Goal: Information Seeking & Learning: Learn about a topic

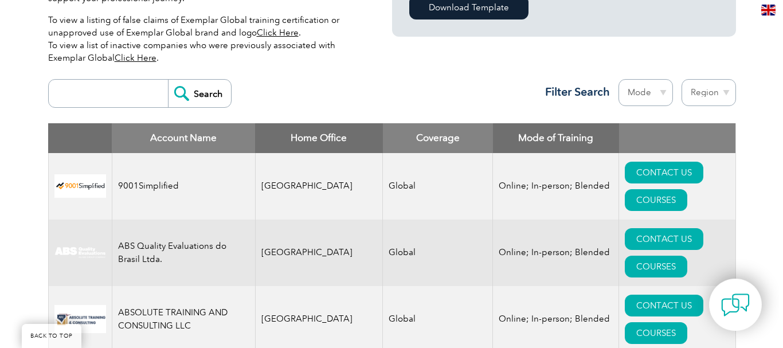
scroll to position [401, 0]
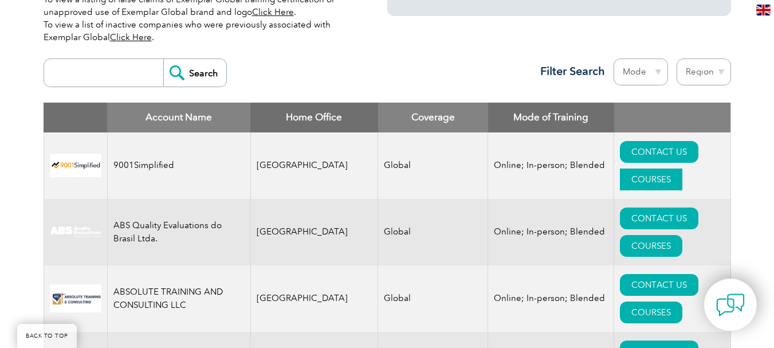
click at [675, 169] on link "COURSES" at bounding box center [651, 180] width 62 height 22
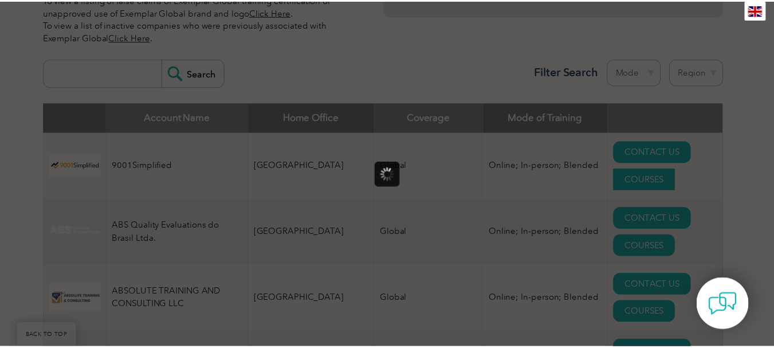
scroll to position [0, 0]
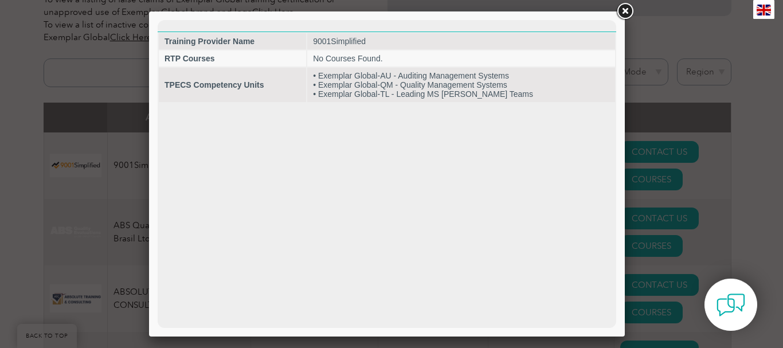
click at [623, 9] on link at bounding box center [624, 11] width 21 height 21
click at [623, 9] on div at bounding box center [391, 174] width 783 height 348
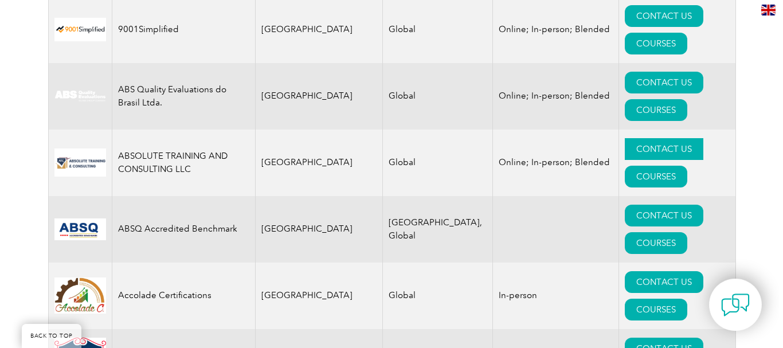
scroll to position [573, 0]
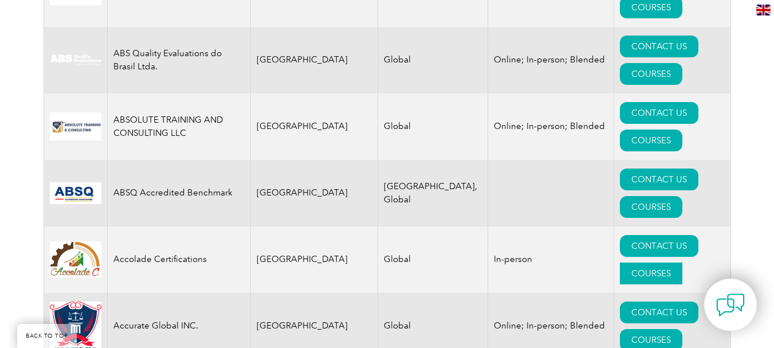
click at [683, 263] on link "COURSES" at bounding box center [651, 274] width 62 height 22
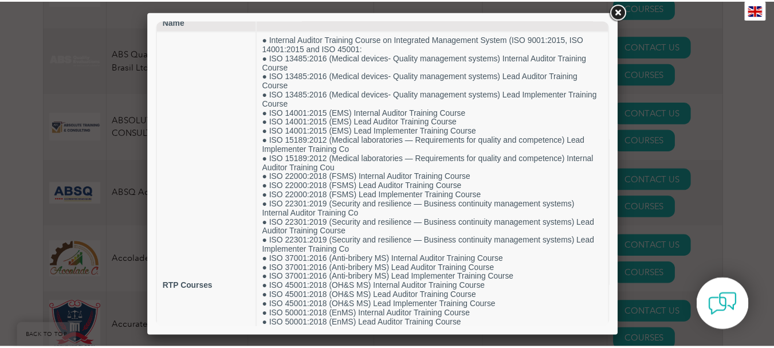
scroll to position [0, 0]
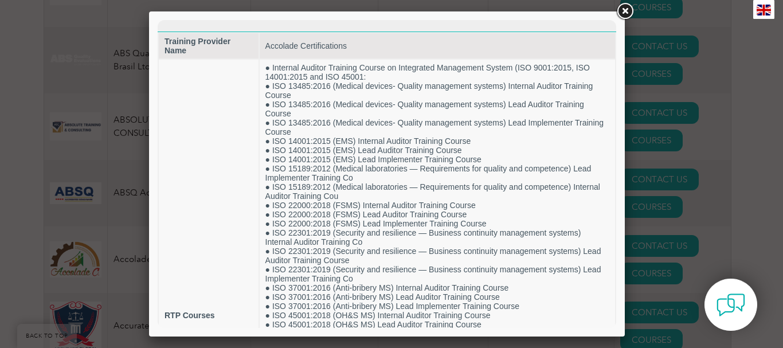
drag, startPoint x: 609, startPoint y: 189, endPoint x: 770, endPoint y: 21, distance: 233.1
click at [628, 9] on link at bounding box center [624, 11] width 21 height 21
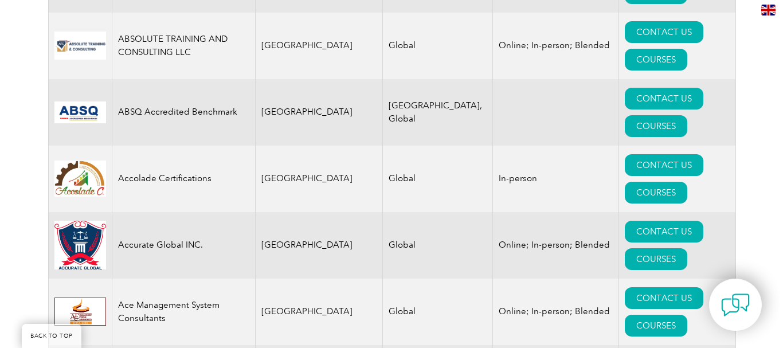
scroll to position [688, 0]
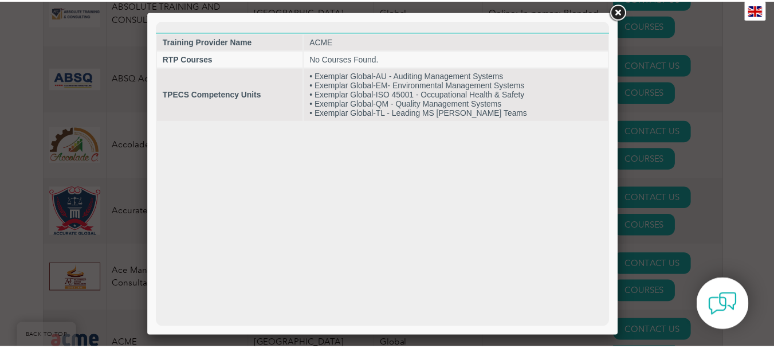
scroll to position [0, 0]
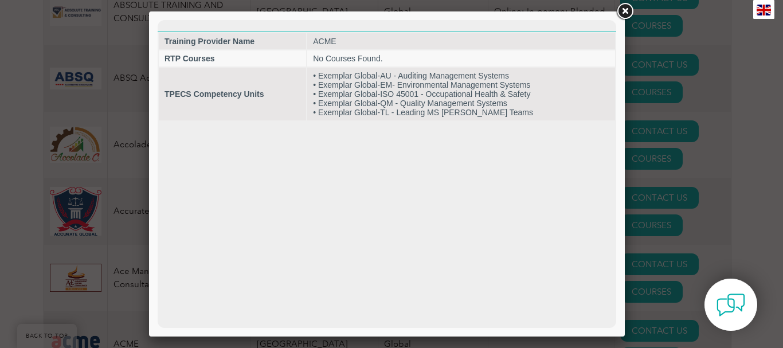
click at [625, 14] on link at bounding box center [624, 11] width 21 height 21
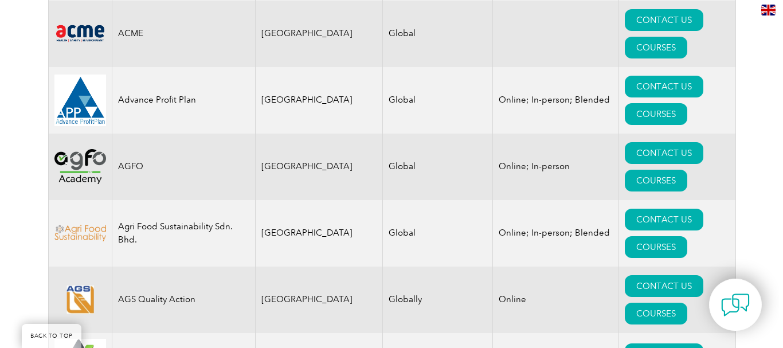
scroll to position [1032, 0]
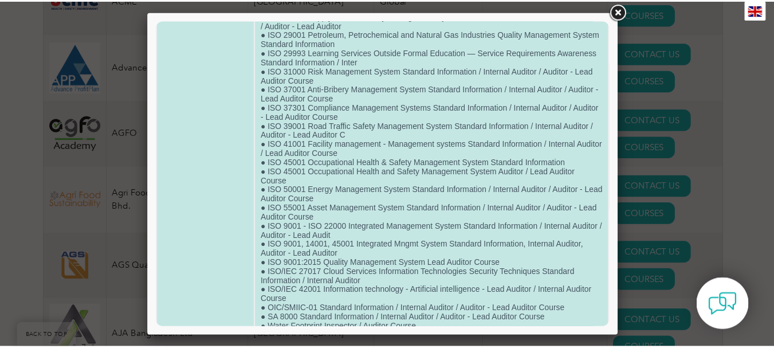
scroll to position [766, 0]
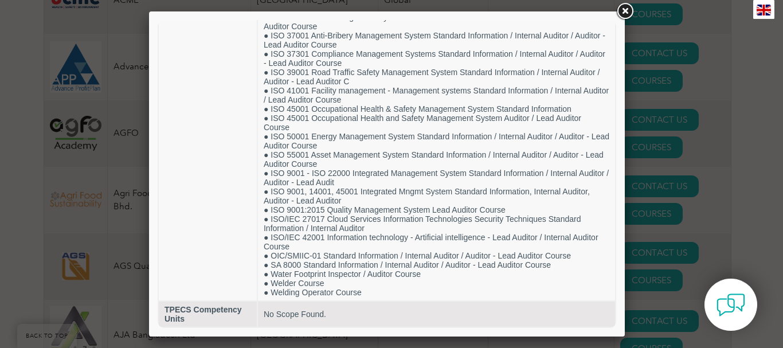
click at [627, 14] on link at bounding box center [624, 11] width 21 height 21
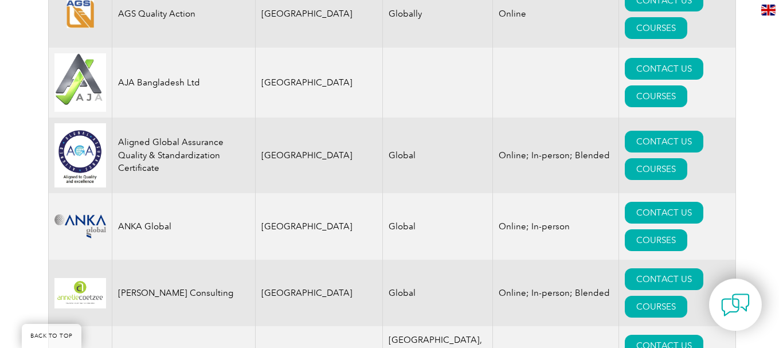
scroll to position [1318, 0]
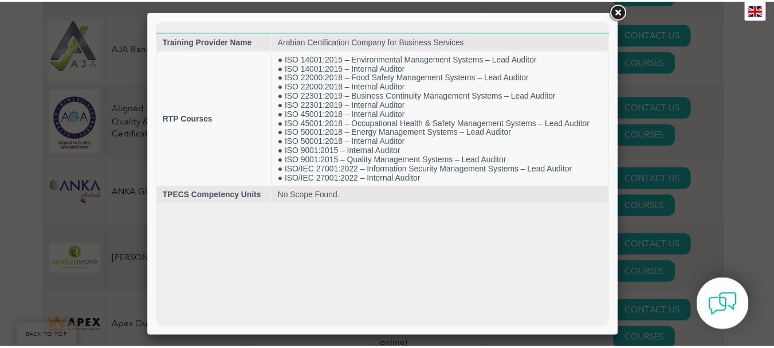
scroll to position [0, 0]
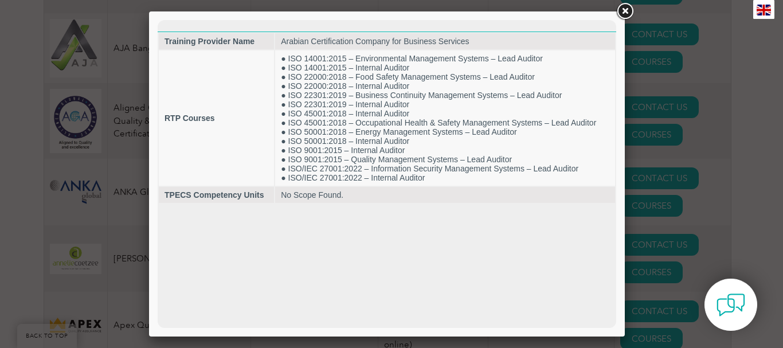
click at [624, 6] on link at bounding box center [624, 11] width 21 height 21
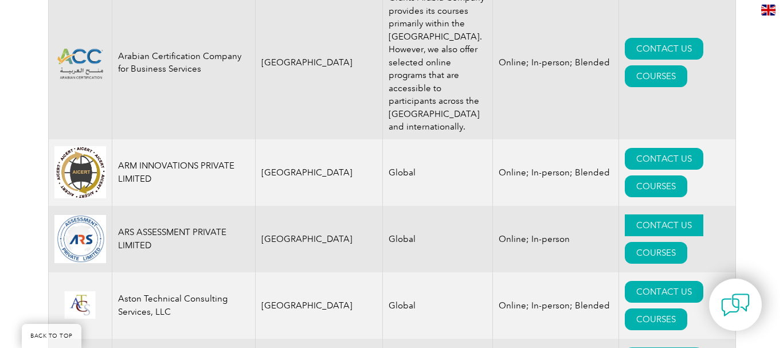
scroll to position [1720, 0]
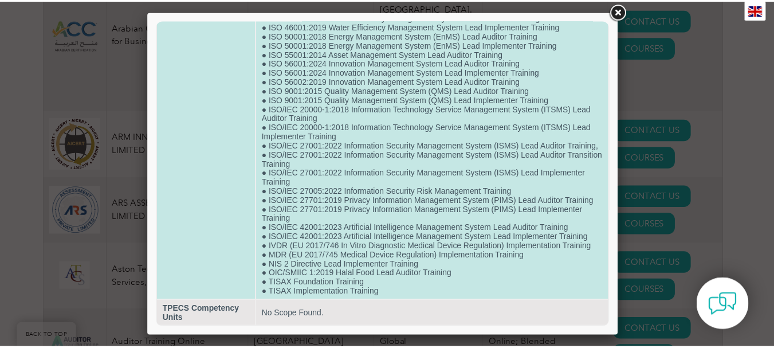
scroll to position [408, 0]
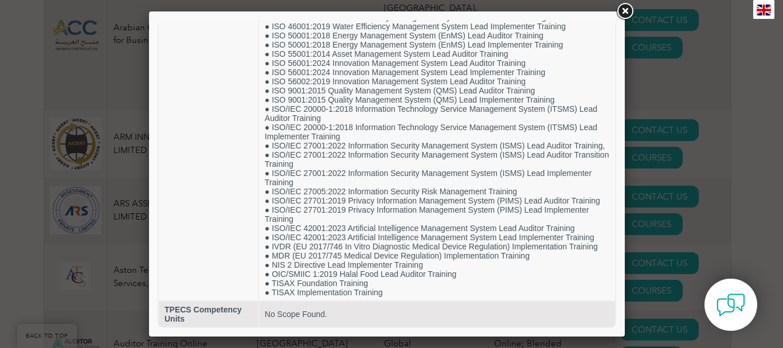
click at [622, 10] on link at bounding box center [624, 11] width 21 height 21
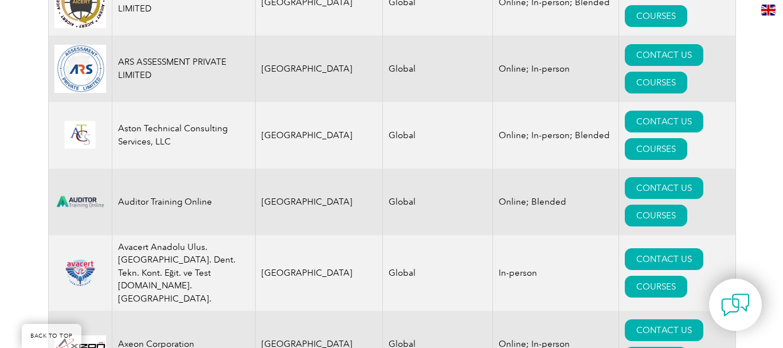
scroll to position [1949, 0]
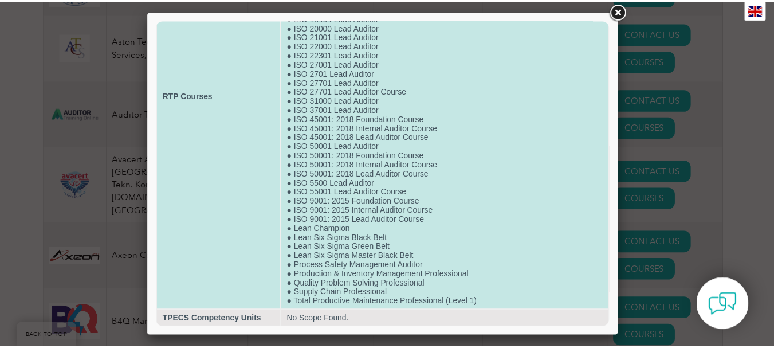
scroll to position [170, 0]
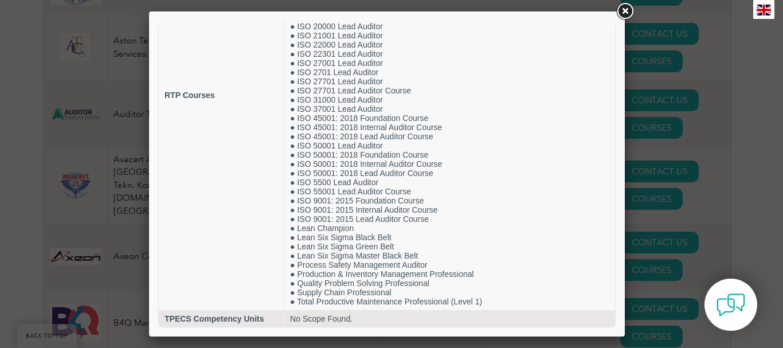
click at [624, 6] on link at bounding box center [624, 11] width 21 height 21
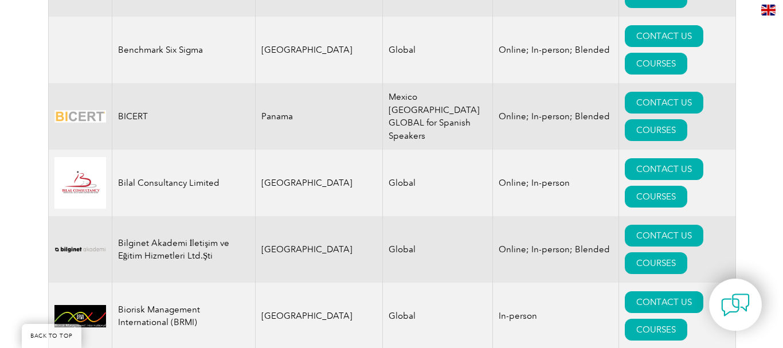
scroll to position [2350, 0]
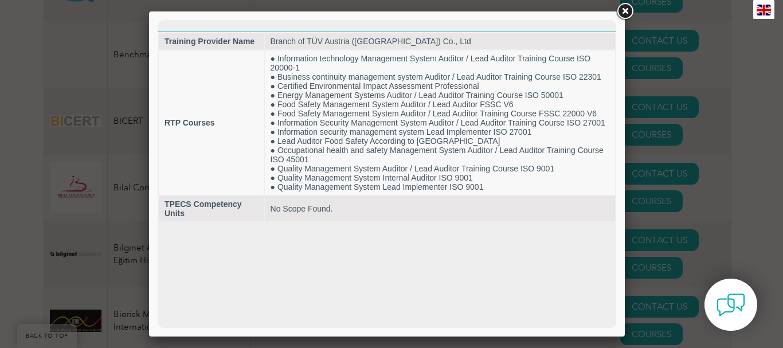
scroll to position [0, 0]
click at [626, 12] on link at bounding box center [624, 11] width 21 height 21
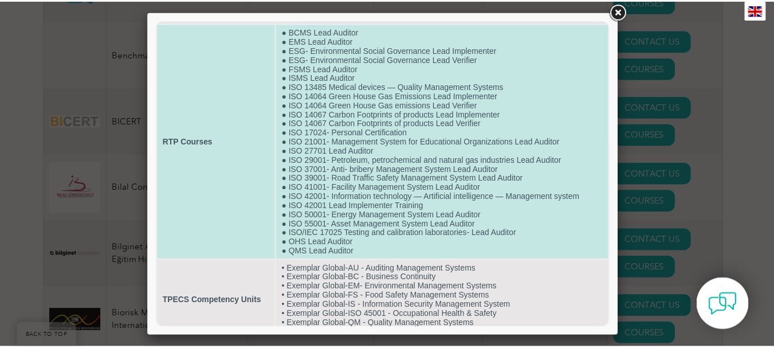
scroll to position [41, 0]
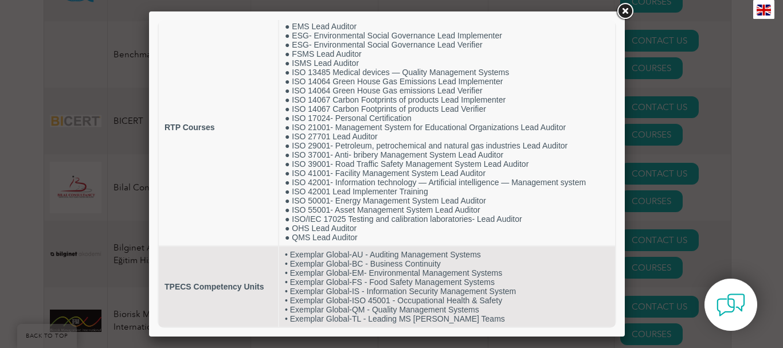
click at [620, 12] on link at bounding box center [624, 11] width 21 height 21
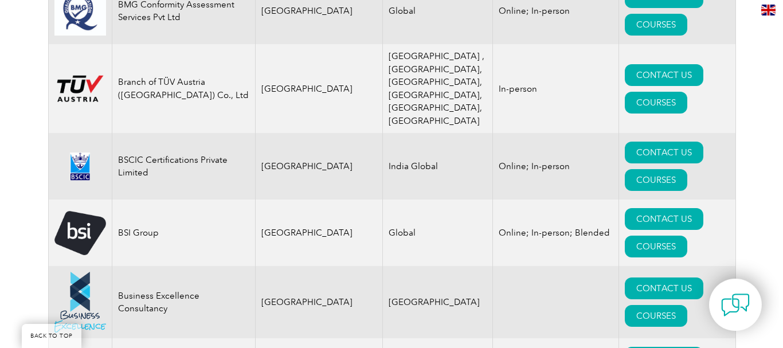
scroll to position [2923, 0]
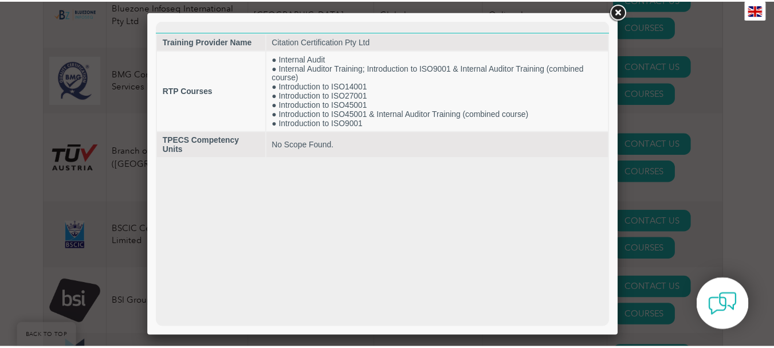
scroll to position [0, 0]
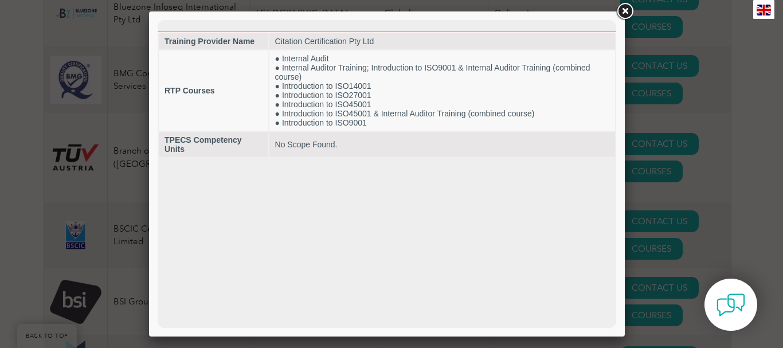
click at [628, 9] on link at bounding box center [624, 11] width 21 height 21
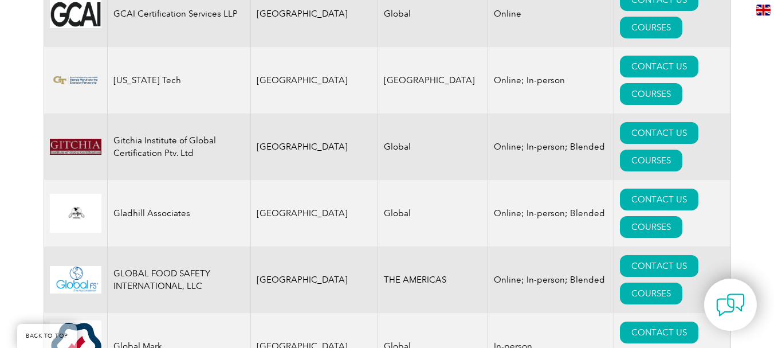
scroll to position [6706, 0]
